Goal: Task Accomplishment & Management: Manage account settings

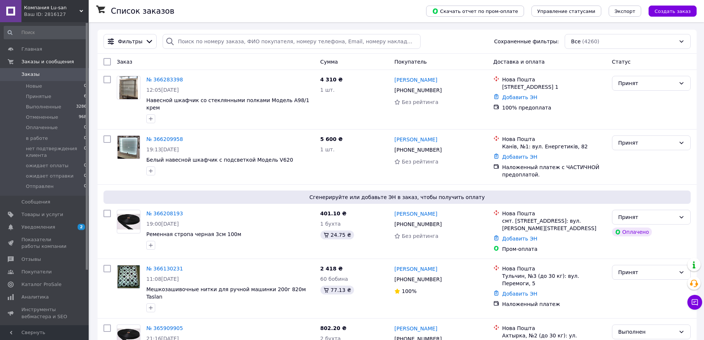
click at [82, 13] on div "Ваш ID: 2816127" at bounding box center [56, 14] width 65 height 7
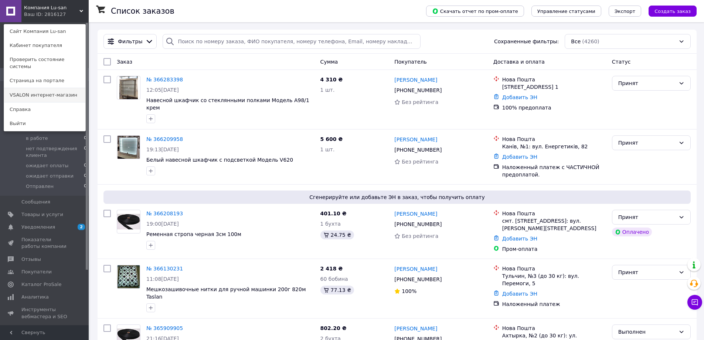
click at [55, 90] on link "VSALON интернет-магазин" at bounding box center [44, 95] width 81 height 14
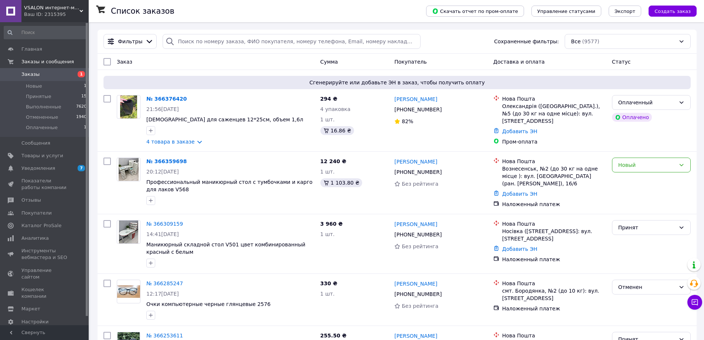
click at [82, 14] on div "Ваш ID: 2315395" at bounding box center [56, 14] width 65 height 7
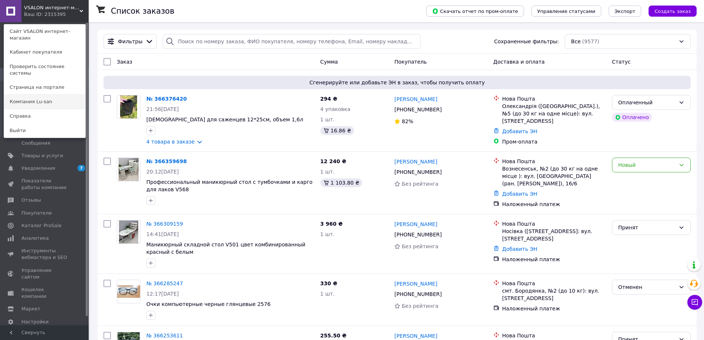
click at [51, 95] on link "Компания Lu-san" at bounding box center [44, 102] width 81 height 14
